Goal: Task Accomplishment & Management: Manage account settings

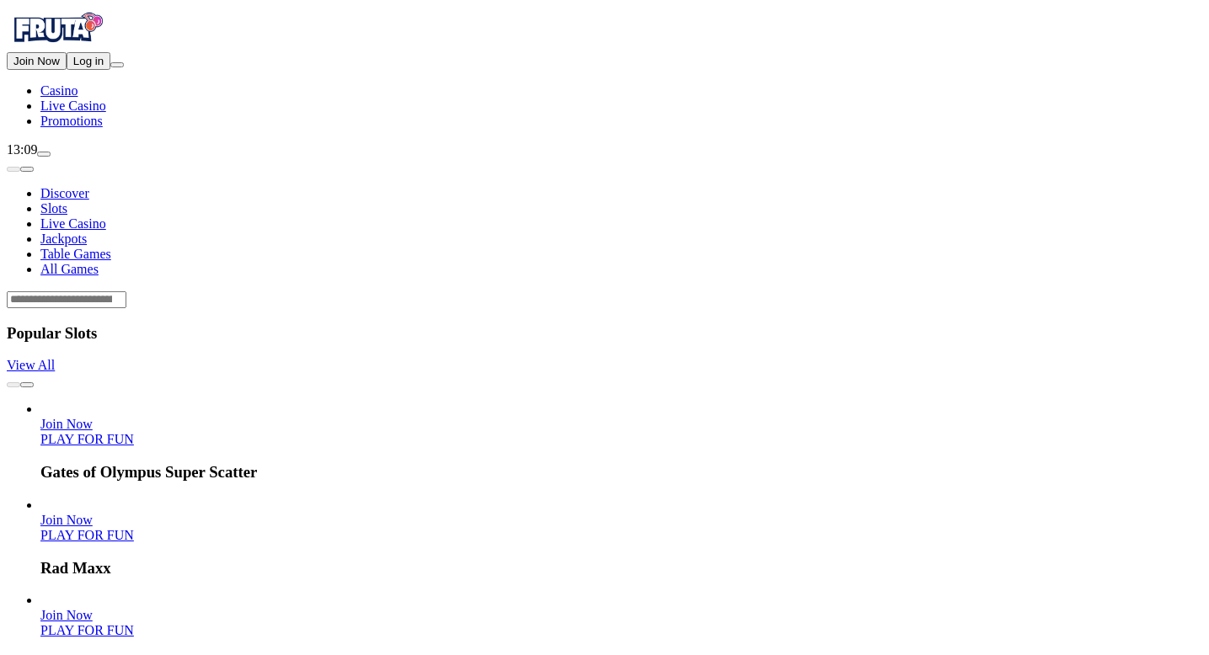
click at [110, 70] on button "Log in" at bounding box center [89, 61] width 44 height 18
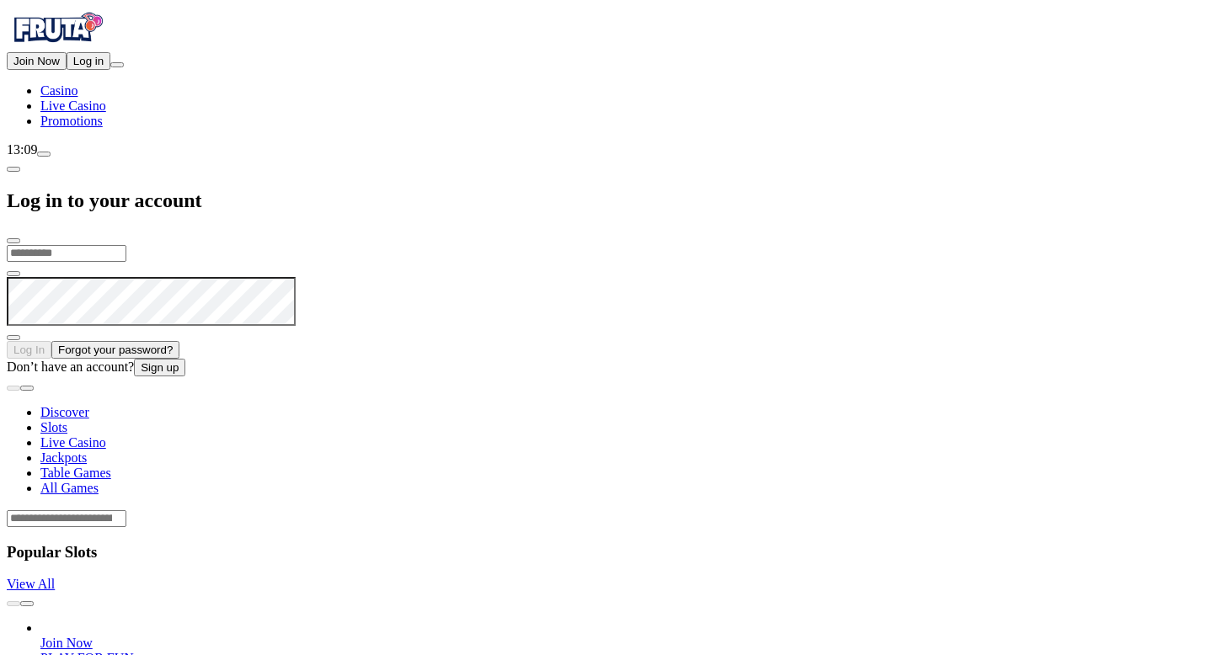
type input "**********"
click at [51, 339] on button "Log In" at bounding box center [29, 348] width 45 height 18
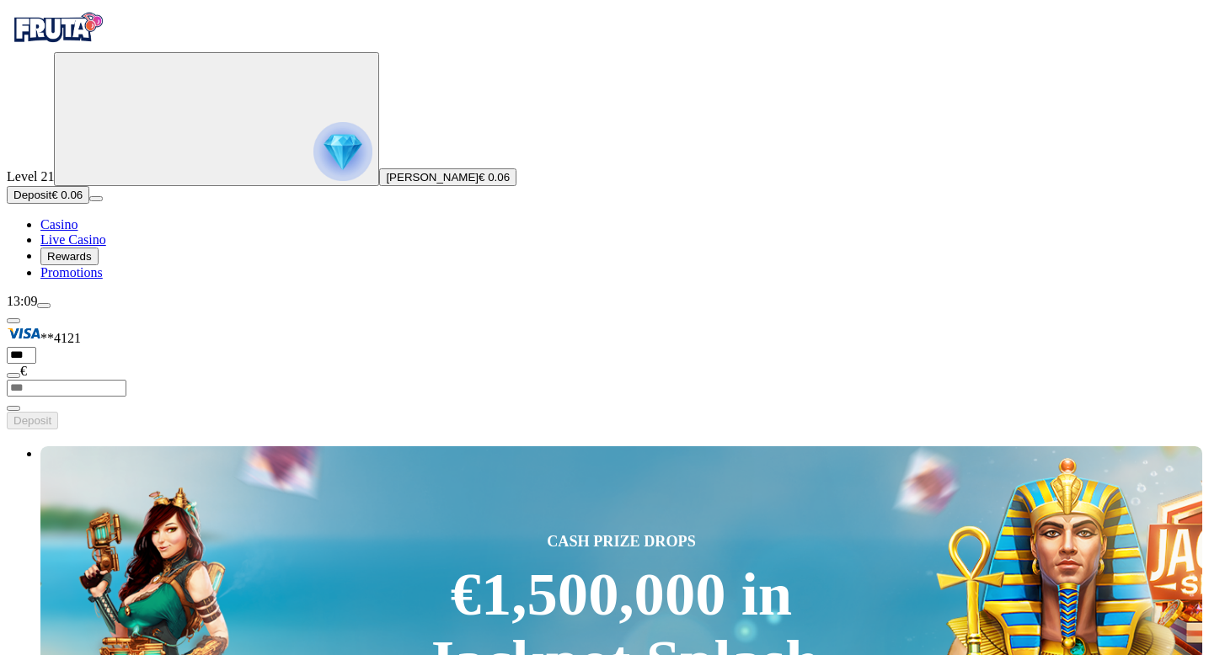
click at [89, 204] on button "Deposit € 0.06" at bounding box center [48, 195] width 83 height 18
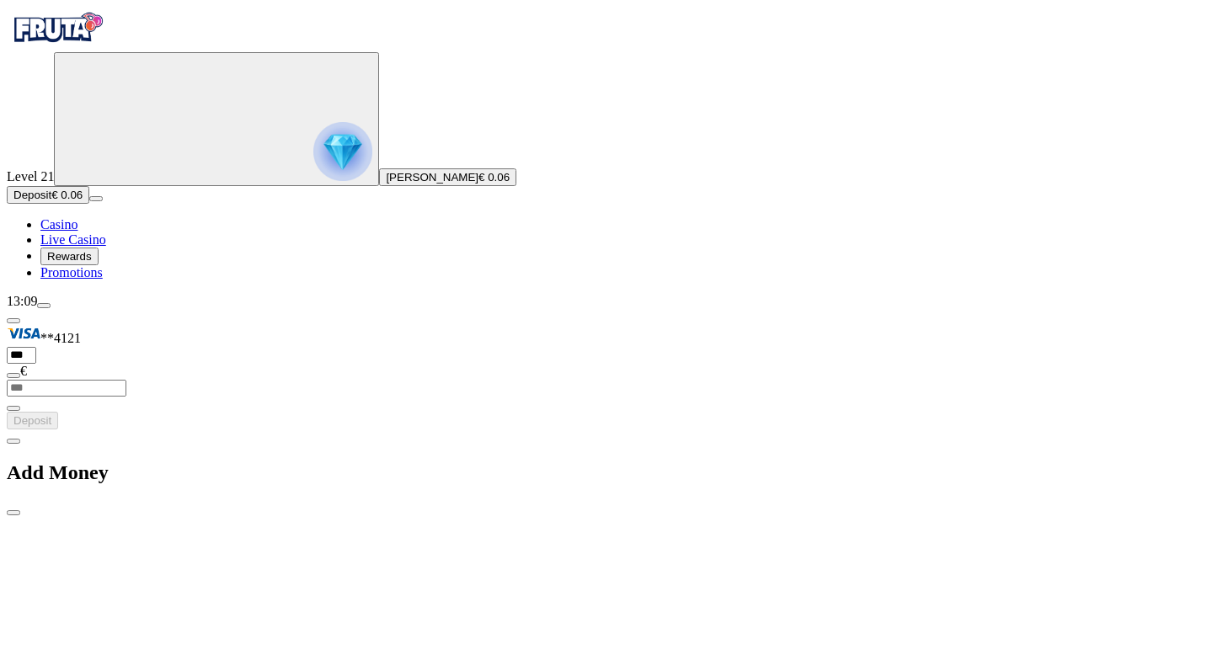
click at [44, 306] on span "menu icon" at bounding box center [44, 306] width 0 height 0
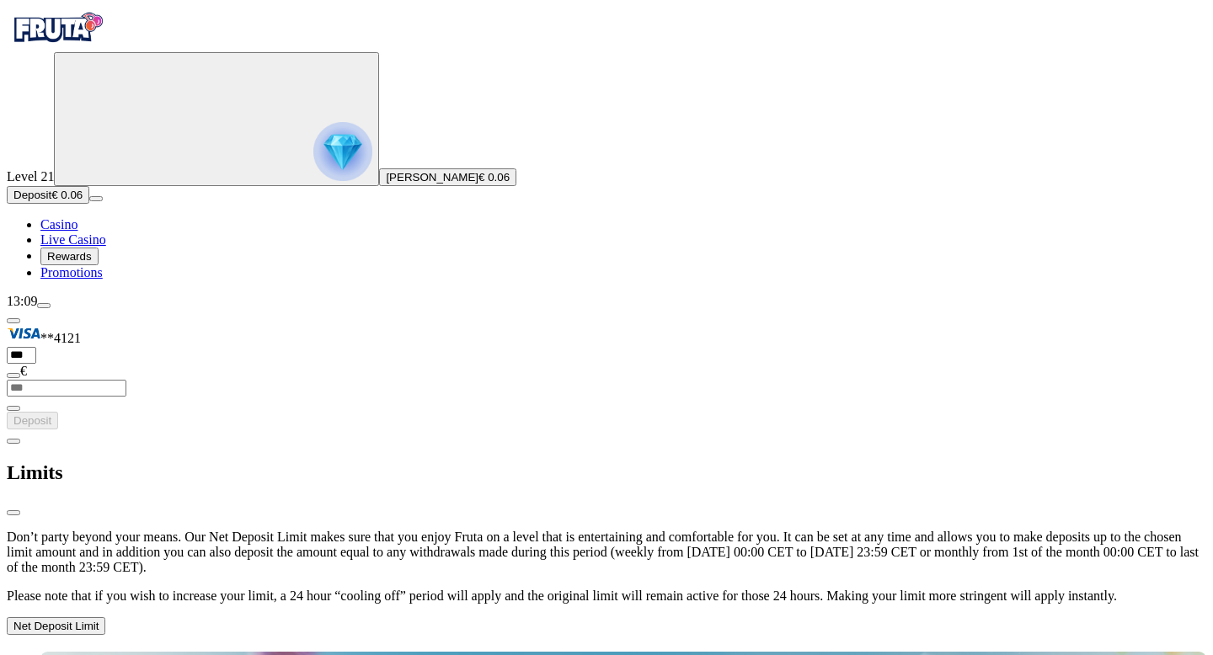
click at [105, 617] on button "Net Deposit Limit" at bounding box center [56, 626] width 99 height 18
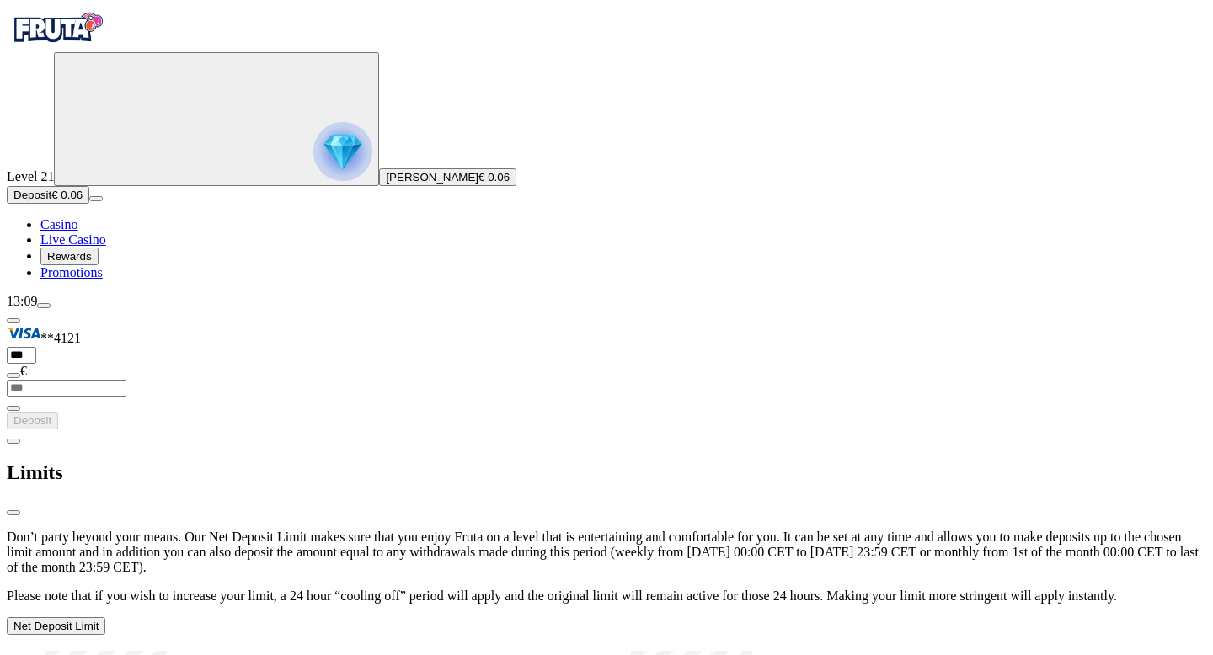
scroll to position [31, 0]
click at [627, 648] on label "Monthly" at bounding box center [916, 660] width 579 height 24
click at [318, 648] on label "Weekly" at bounding box center [329, 660] width 579 height 24
click at [99, 620] on span "chevron-down icon" at bounding box center [99, 626] width 0 height 13
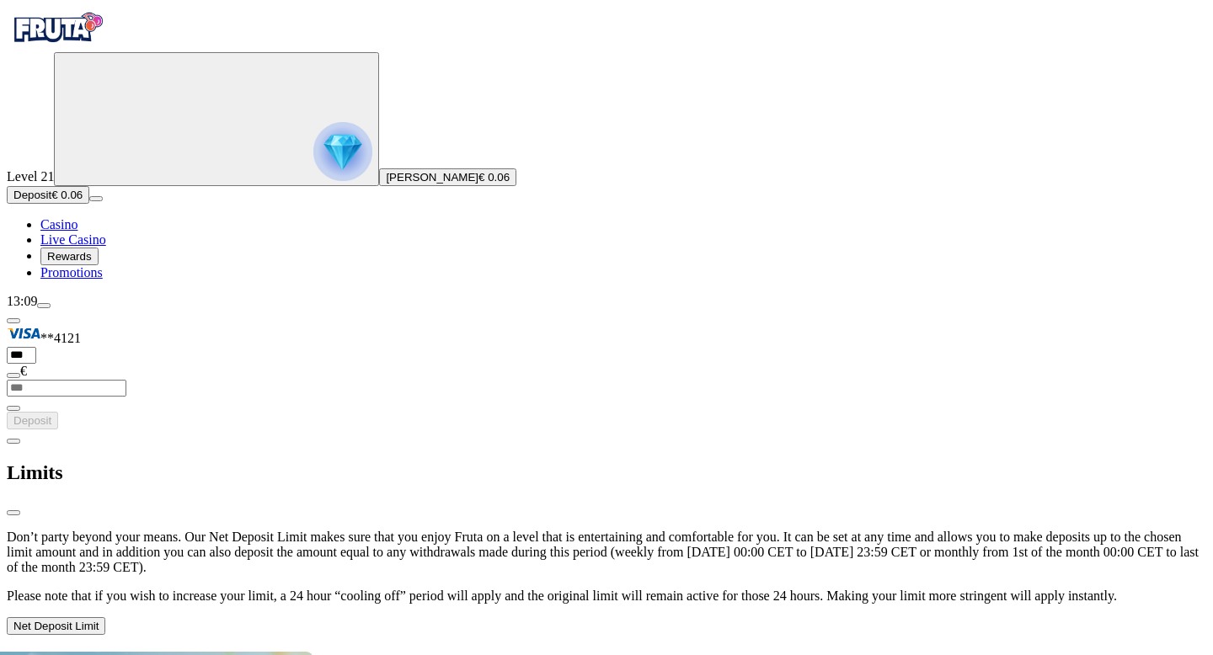
click at [13, 441] on span "chevron-left icon" at bounding box center [13, 441] width 0 height 0
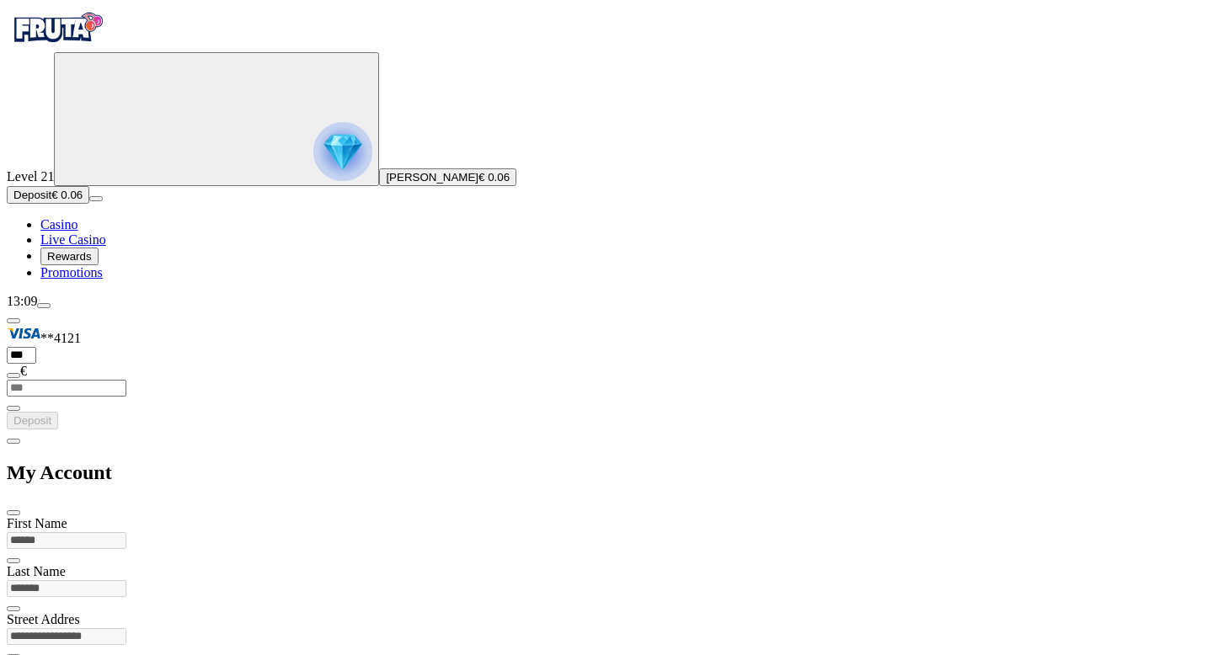
click at [13, 441] on span "chevron-left icon" at bounding box center [13, 441] width 0 height 0
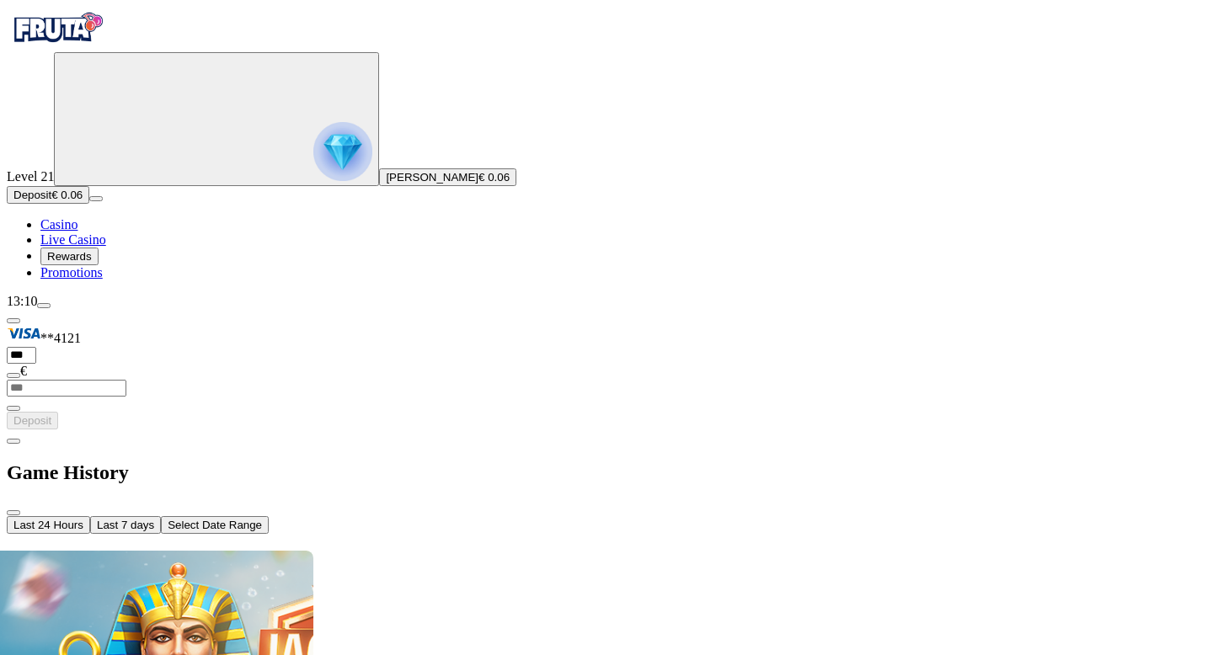
click at [269, 516] on button "Select Date Range" at bounding box center [215, 525] width 108 height 18
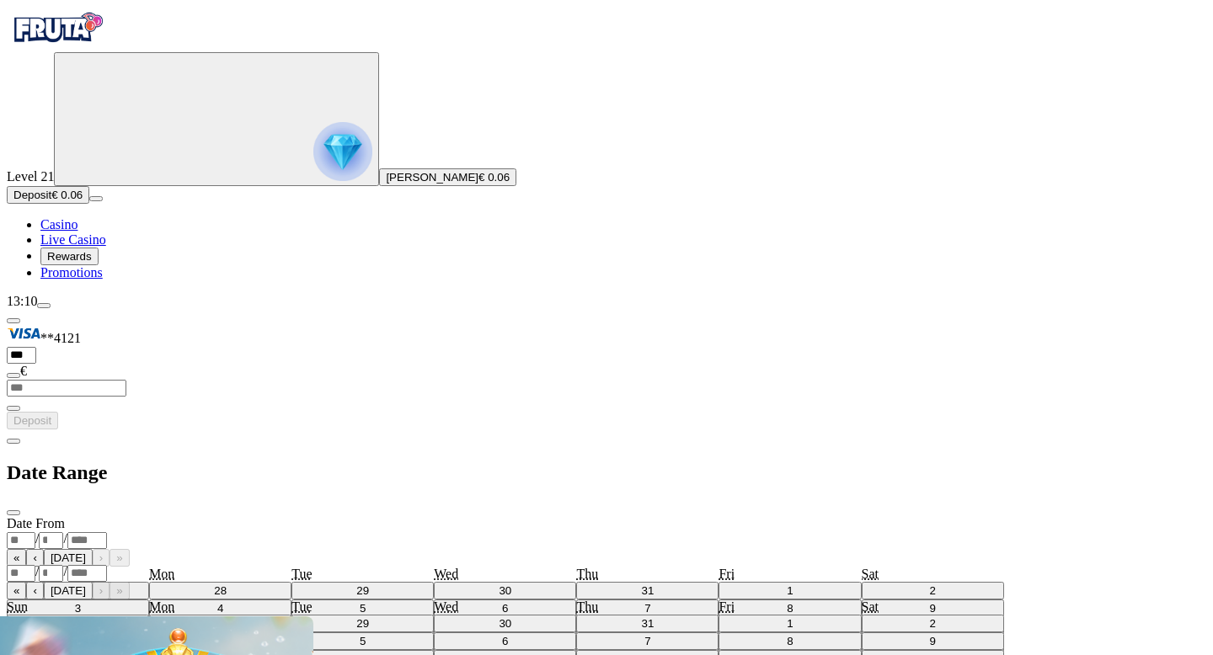
click at [398, 531] on div "/ /" at bounding box center [606, 540] width 1199 height 18
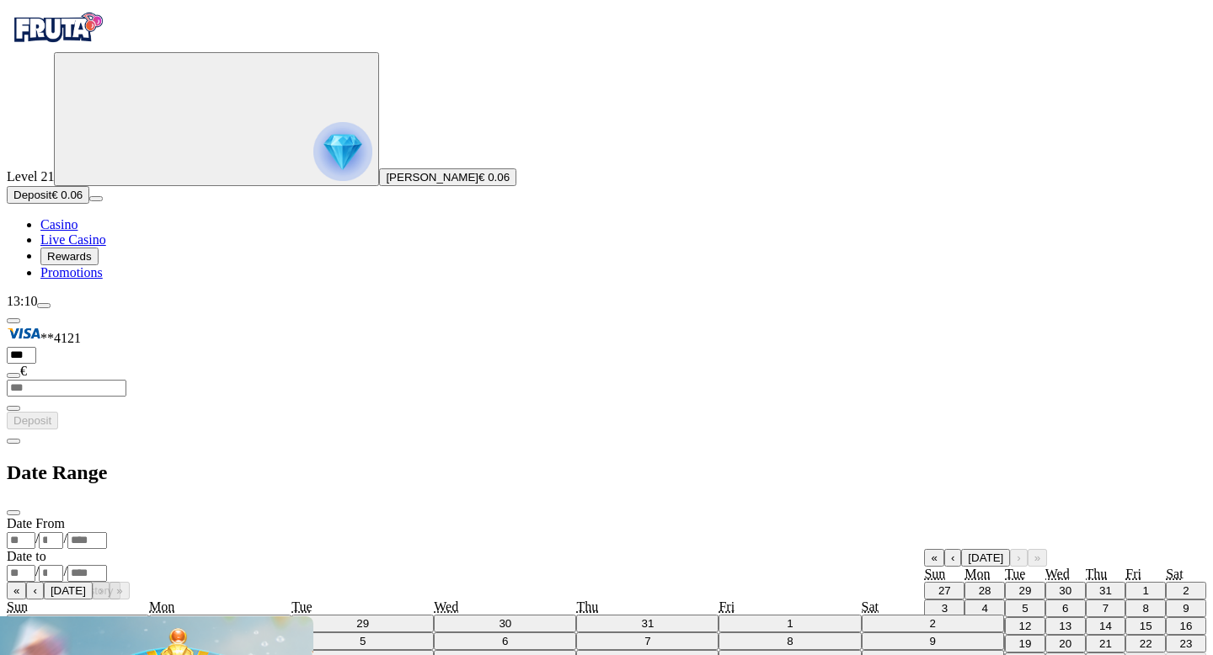
click at [924, 549] on button "«" at bounding box center [933, 558] width 19 height 18
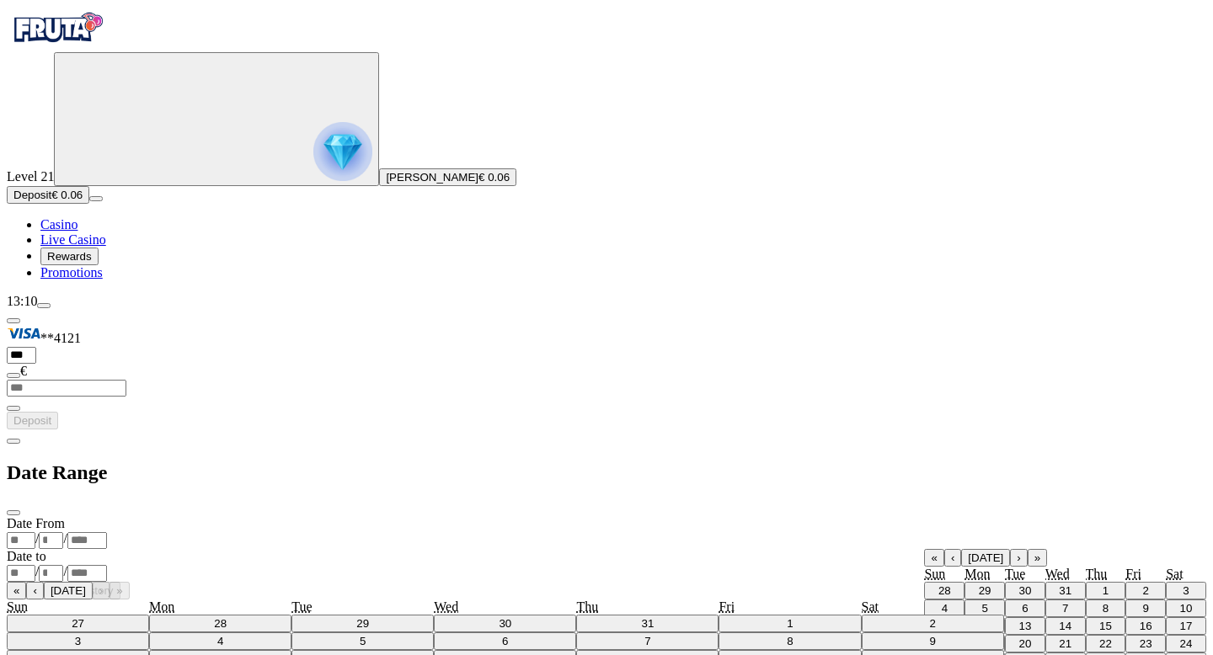
click at [1102, 584] on abbr "1" at bounding box center [1105, 590] width 6 height 13
type input "*"
type input "****"
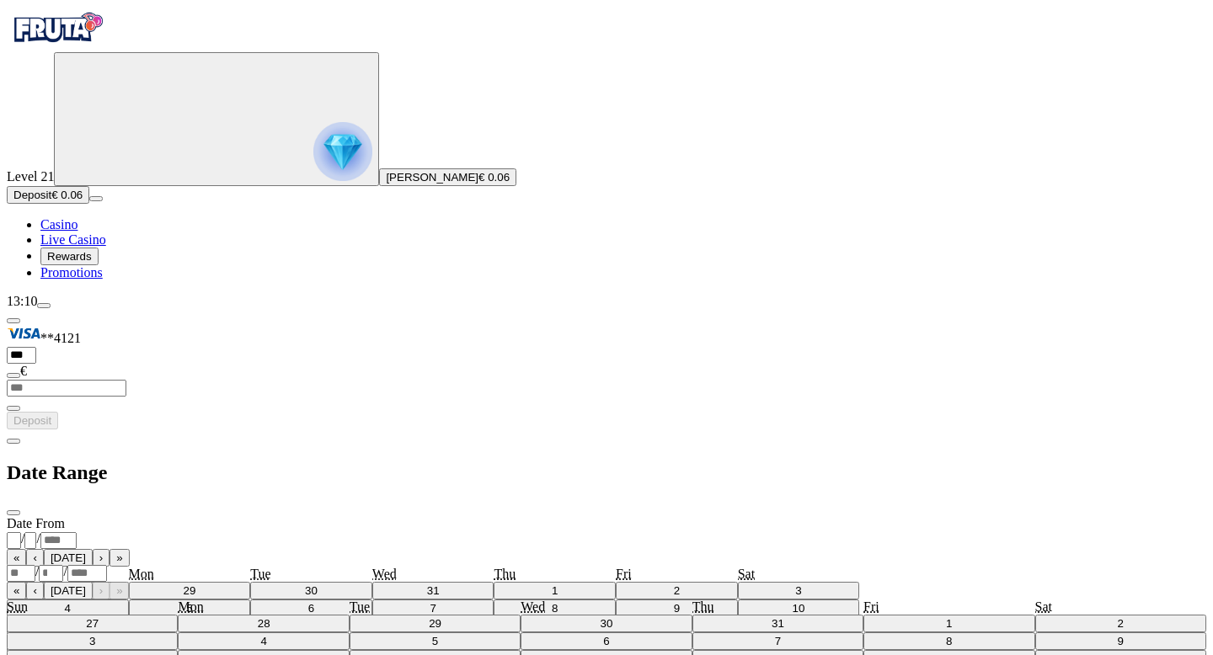
click at [419, 564] on div "/ /" at bounding box center [606, 573] width 1199 height 18
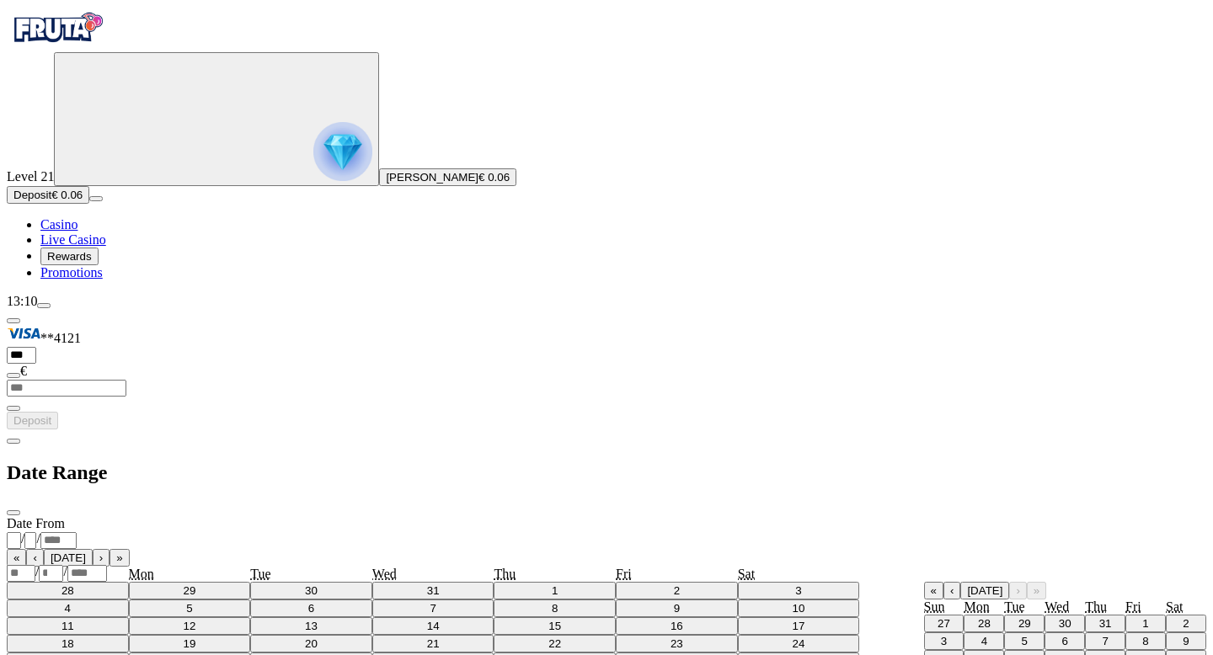
type input "**"
type input "*"
type input "**"
type input "****"
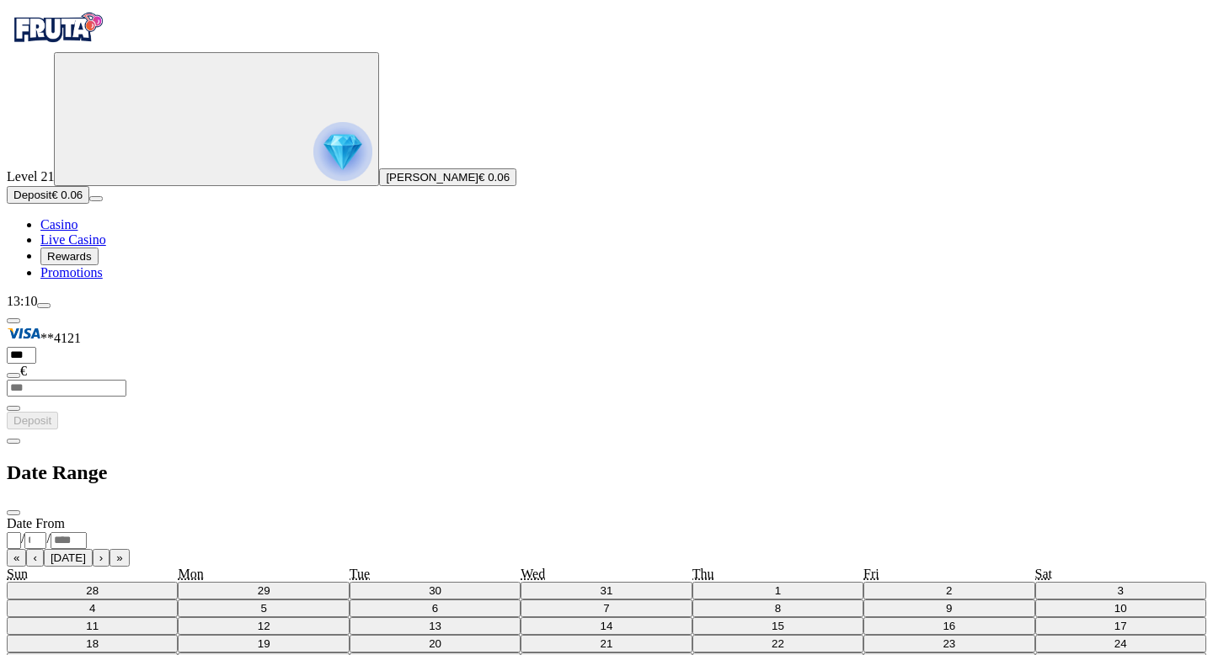
click at [13, 441] on span "chevron-left icon" at bounding box center [13, 441] width 0 height 0
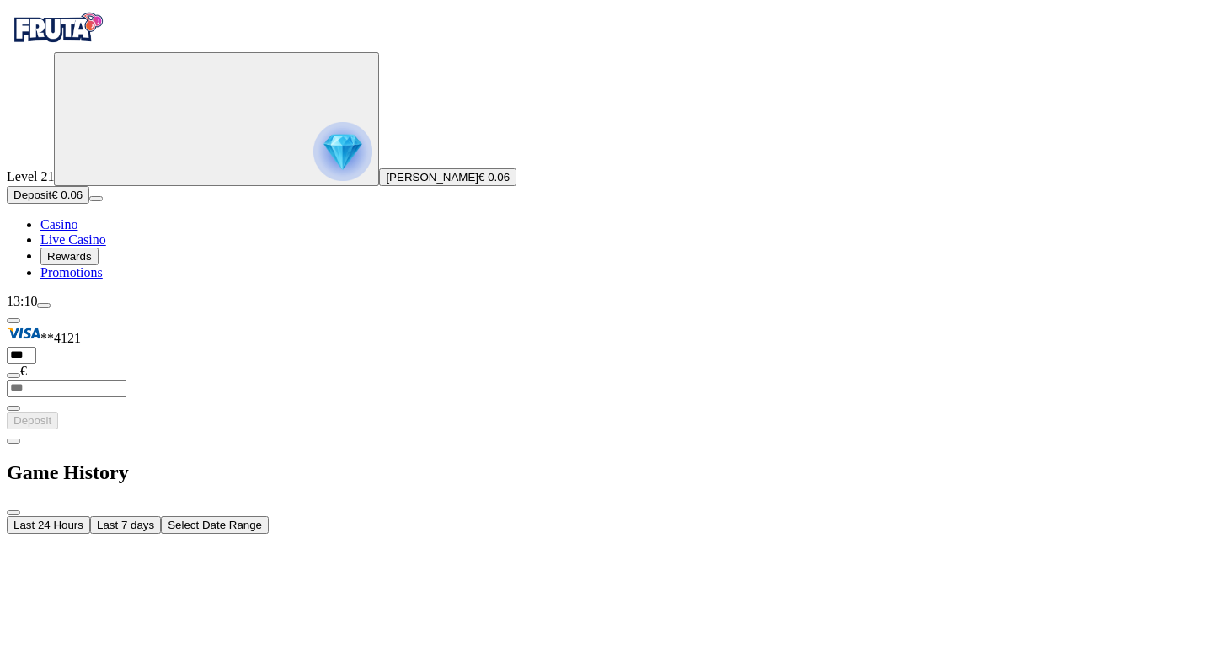
click at [13, 441] on span "chevron-left icon" at bounding box center [13, 441] width 0 height 0
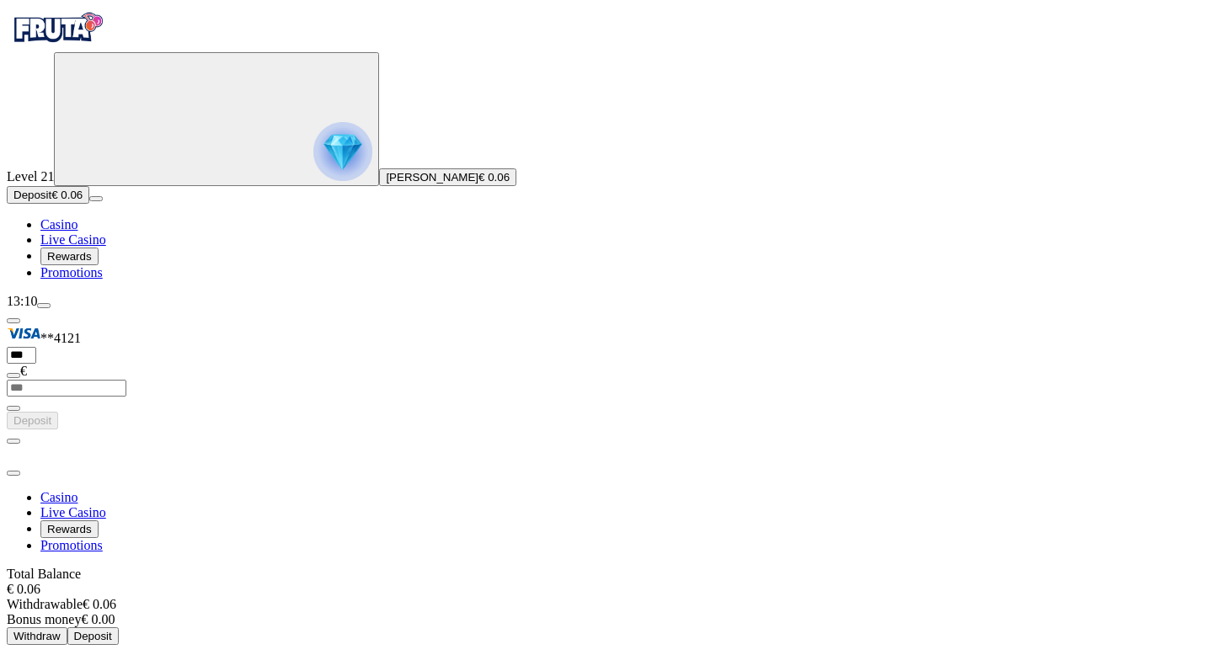
click at [89, 204] on button "Deposit € 0.06" at bounding box center [48, 195] width 83 height 18
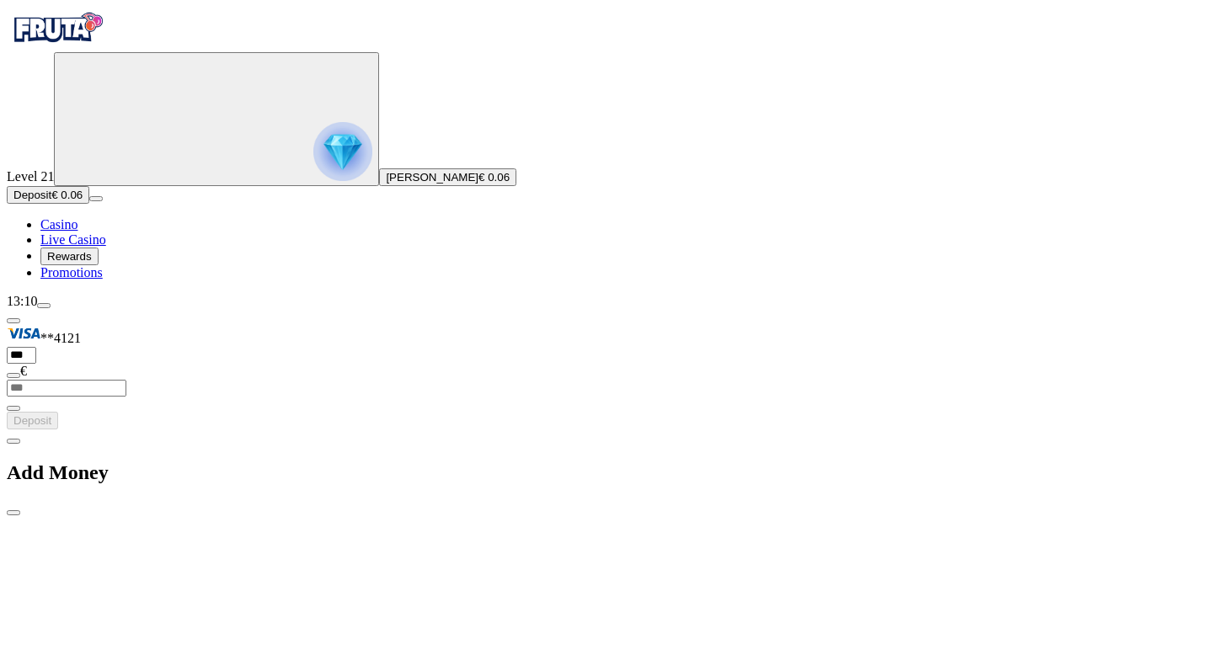
click at [13, 441] on span "chevron-left icon" at bounding box center [13, 441] width 0 height 0
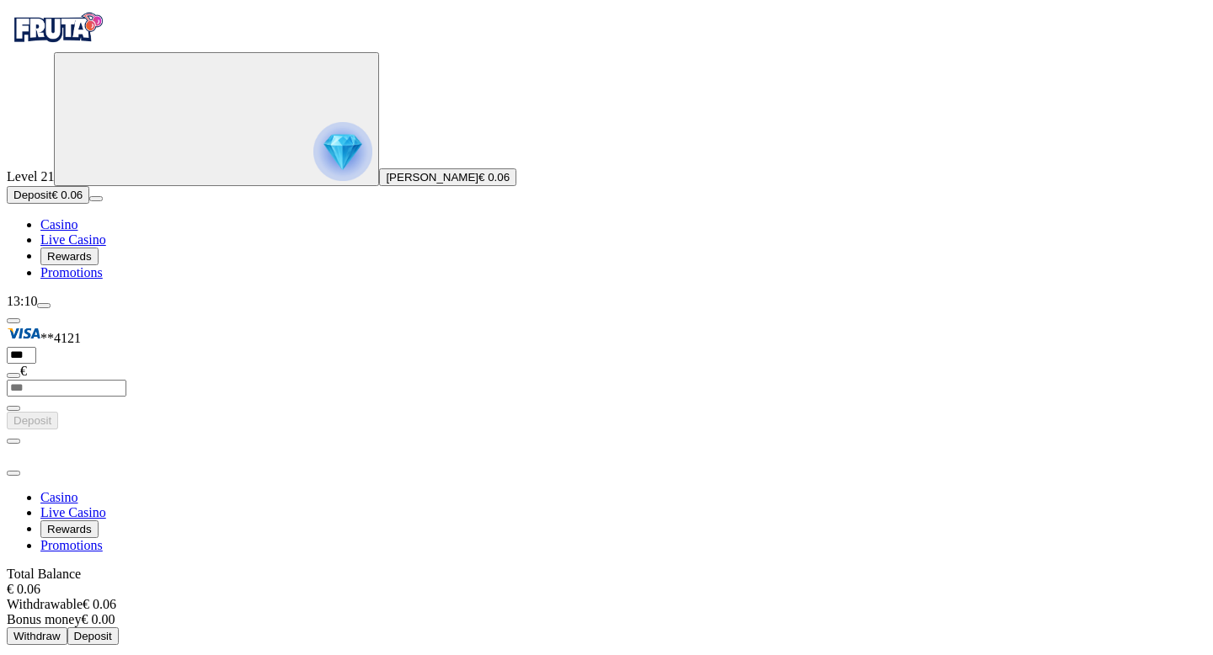
click at [119, 627] on button "Deposit" at bounding box center [92, 636] width 51 height 18
